Goal: Transaction & Acquisition: Book appointment/travel/reservation

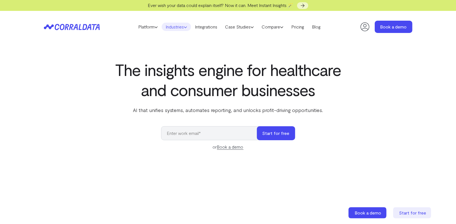
click at [178, 26] on link "Industries" at bounding box center [176, 27] width 29 height 8
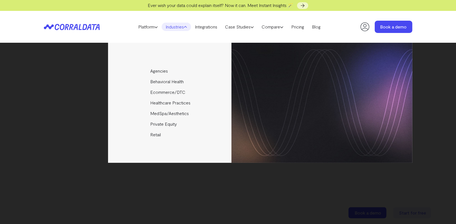
click at [89, 103] on div "Agencies Help your clients become data driven faster through seamless reporting…" at bounding box center [228, 103] width 369 height 120
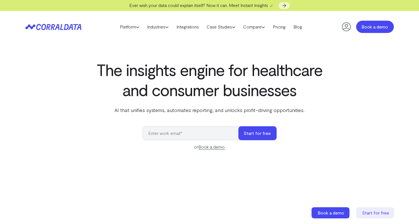
click at [369, 27] on link "Book a demo" at bounding box center [375, 27] width 38 height 12
